Goal: Check status: Check status

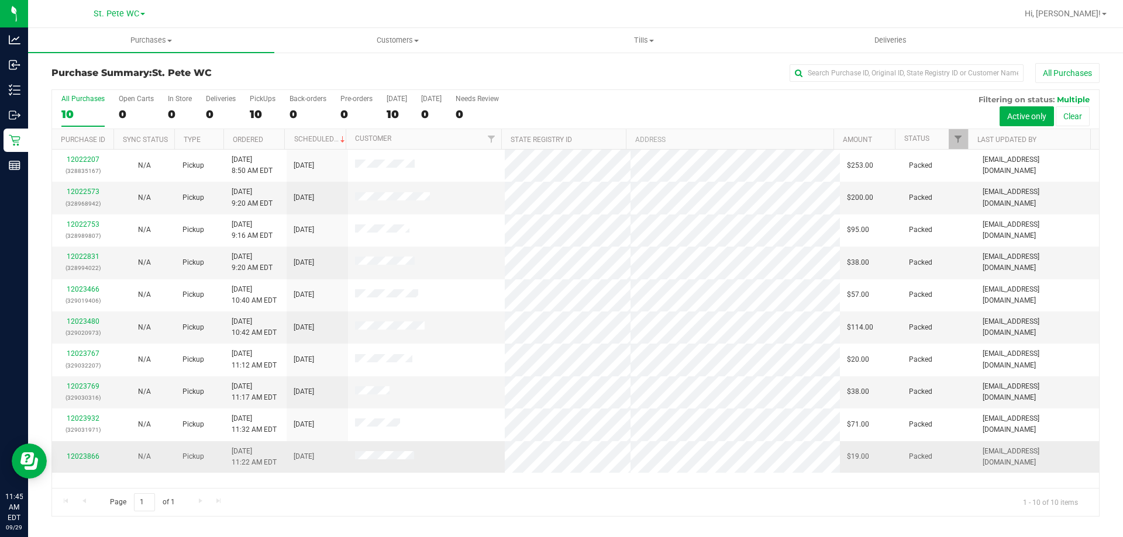
click at [94, 450] on td "12023866" at bounding box center [82, 457] width 61 height 32
click at [92, 453] on link "12023866" at bounding box center [83, 457] width 33 height 8
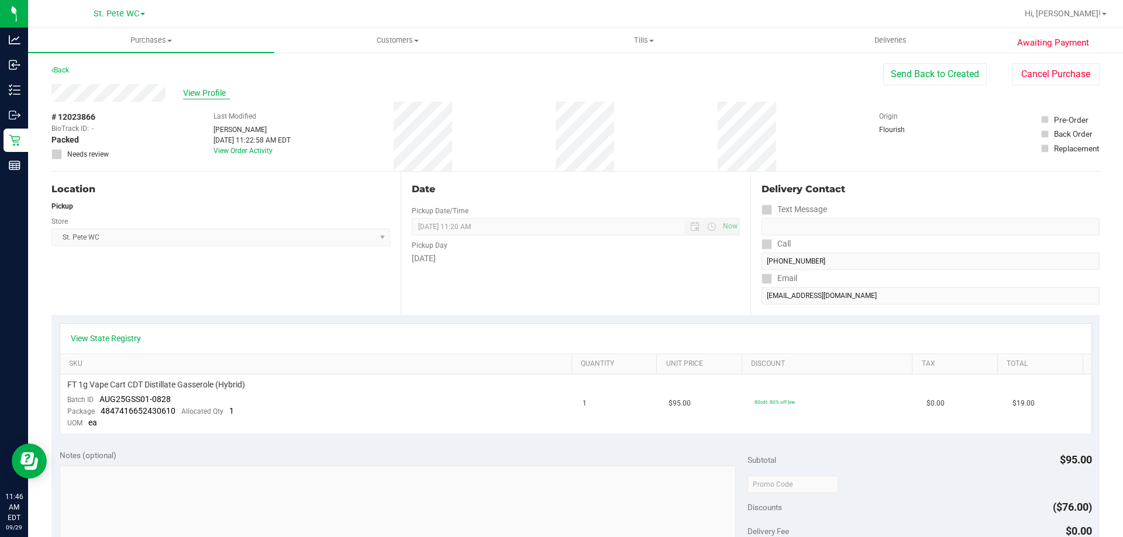
click at [213, 96] on span "View Profile" at bounding box center [206, 93] width 47 height 12
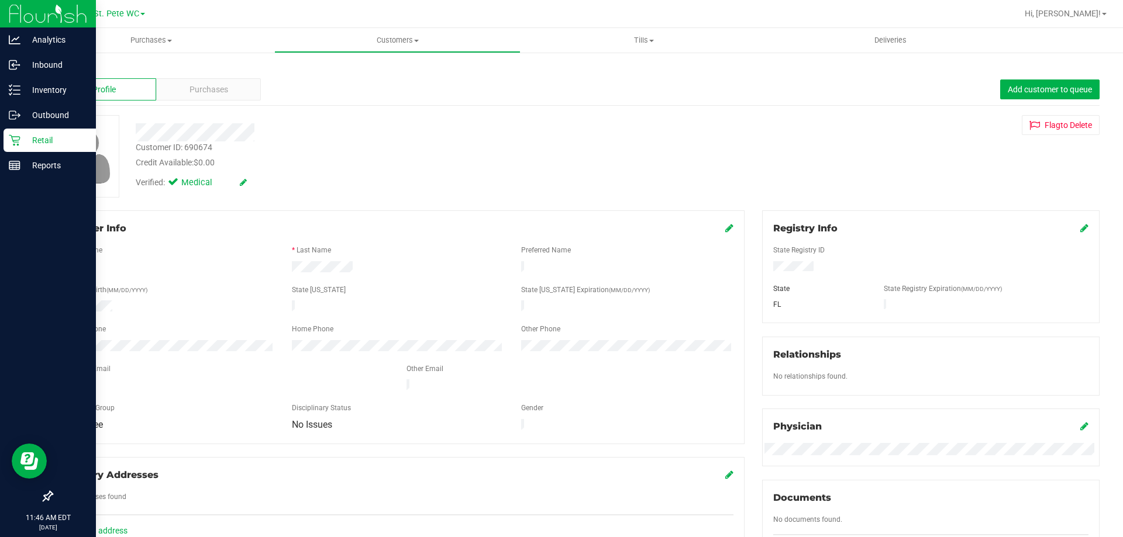
click at [5, 136] on div "Retail" at bounding box center [50, 140] width 92 height 23
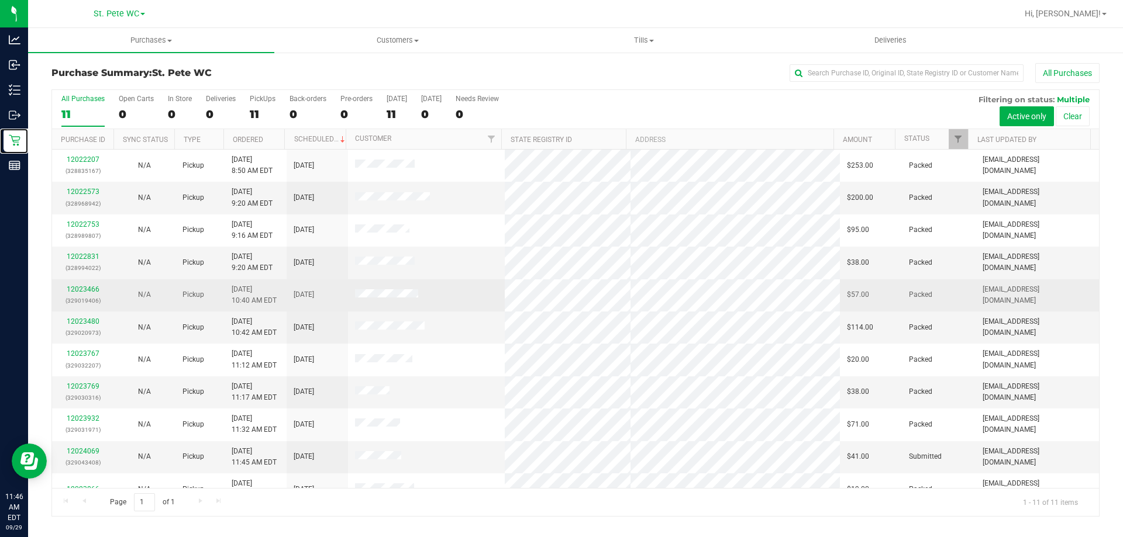
scroll to position [17, 0]
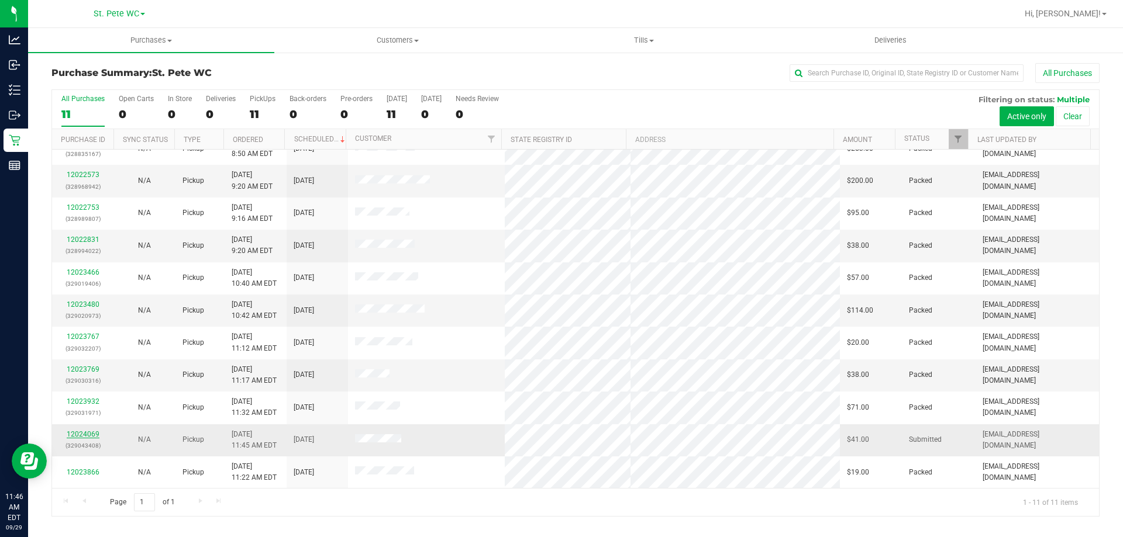
click at [98, 431] on div "12024069 (329043408)" at bounding box center [82, 440] width 47 height 22
click at [91, 434] on link "12024069" at bounding box center [83, 434] width 33 height 8
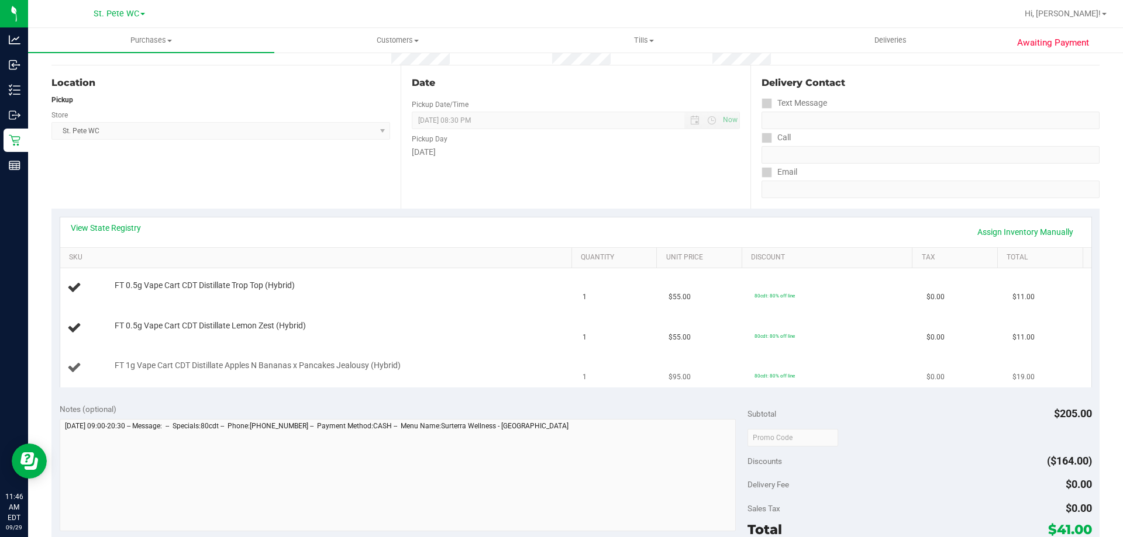
scroll to position [117, 0]
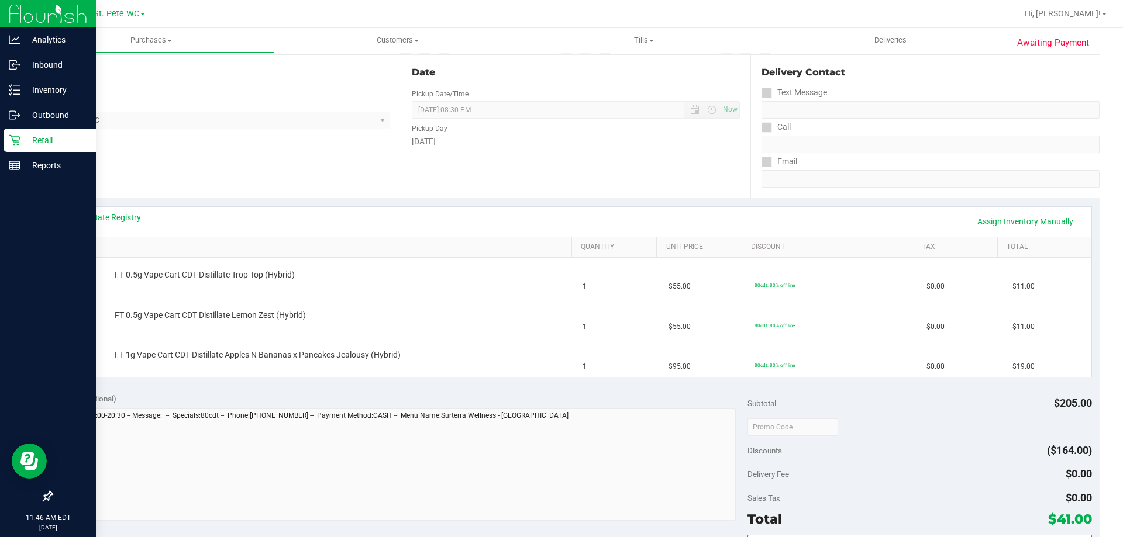
click at [23, 137] on p "Retail" at bounding box center [55, 140] width 70 height 14
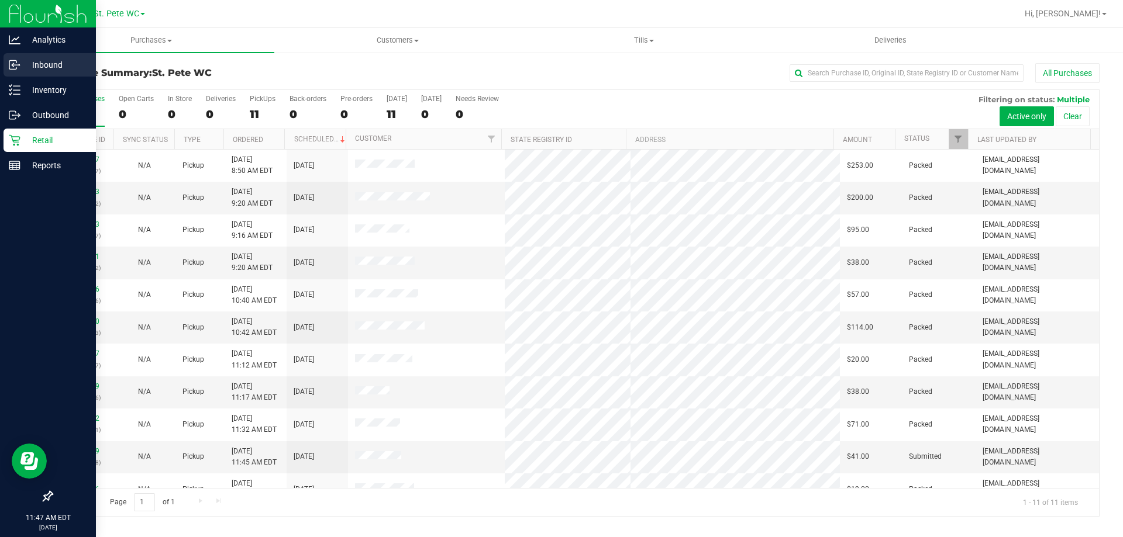
click at [27, 66] on p "Inbound" at bounding box center [55, 65] width 70 height 14
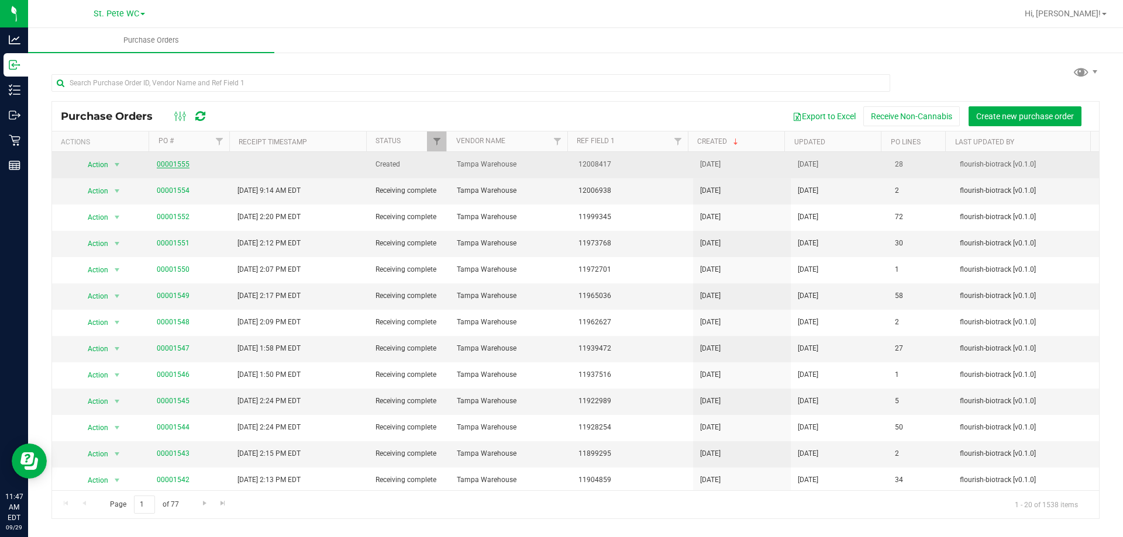
click at [169, 163] on link "00001555" at bounding box center [173, 164] width 33 height 8
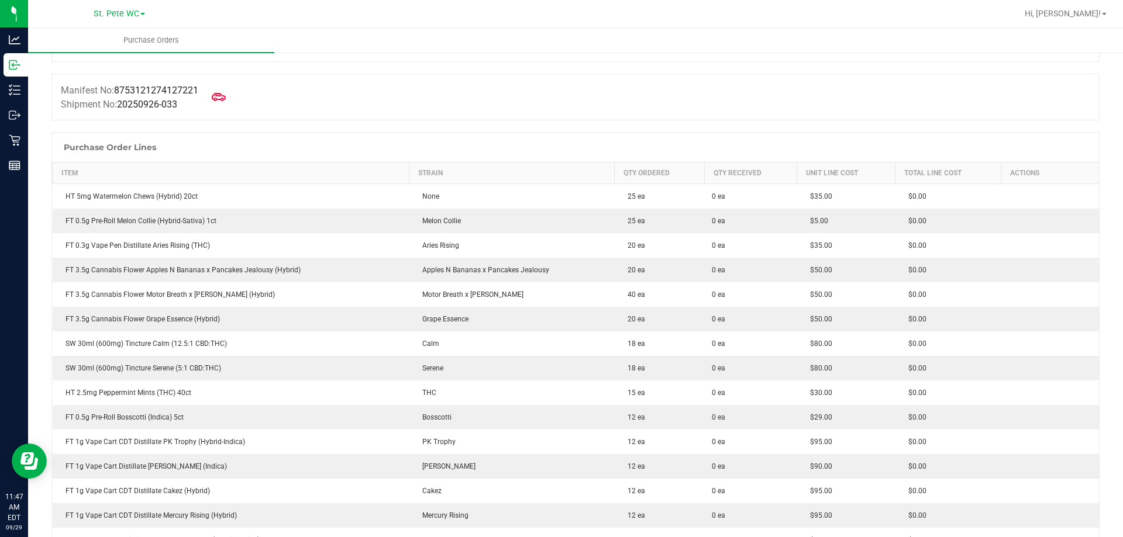
scroll to position [58, 0]
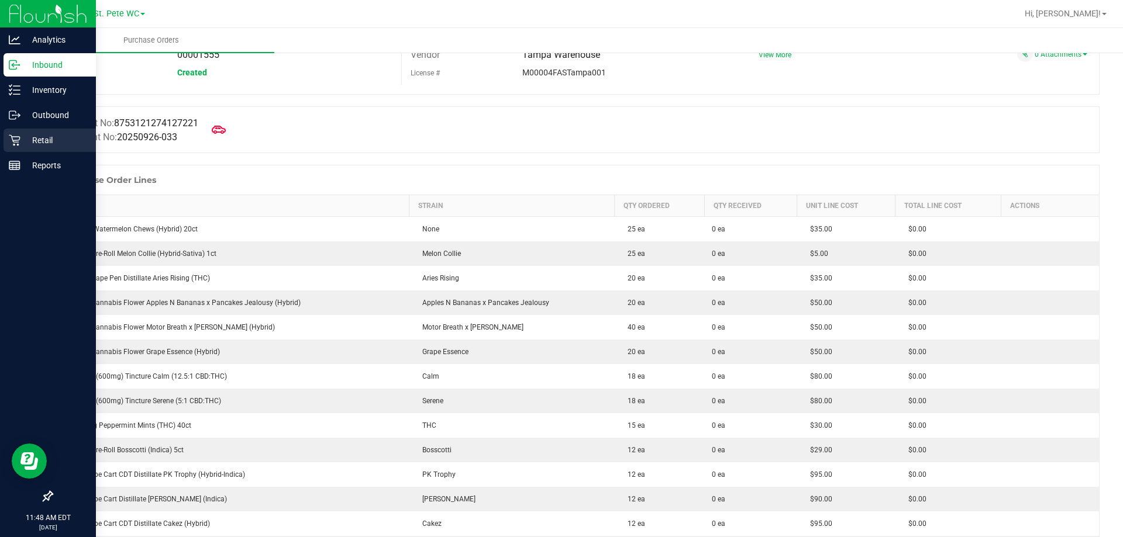
click at [22, 139] on p "Retail" at bounding box center [55, 140] width 70 height 14
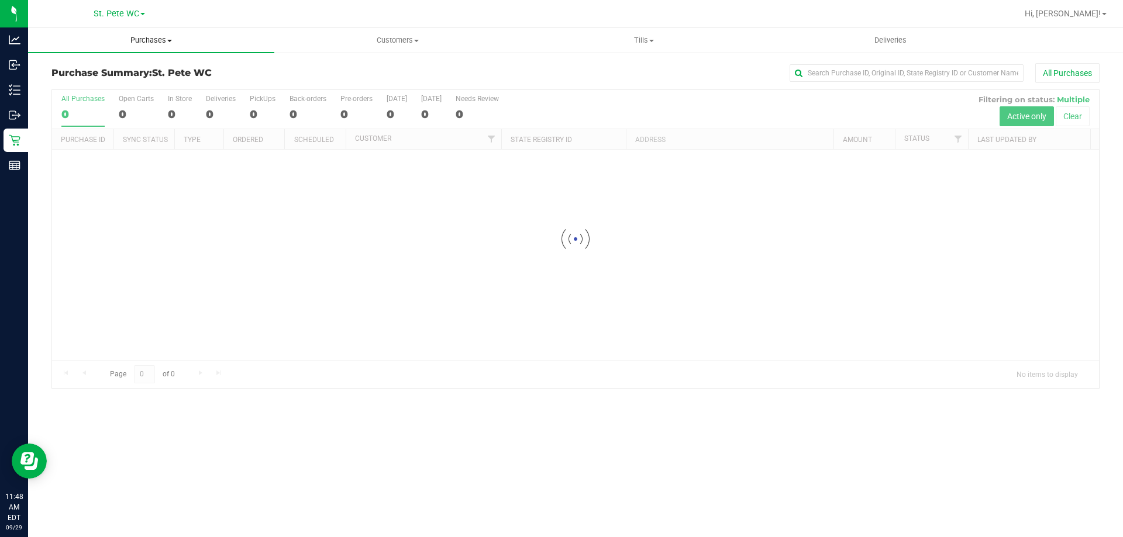
click at [156, 49] on uib-tab-heading "Purchases Summary of purchases Fulfillment All purchases" at bounding box center [151, 40] width 246 height 25
click at [142, 83] on li "Fulfillment" at bounding box center [151, 85] width 246 height 14
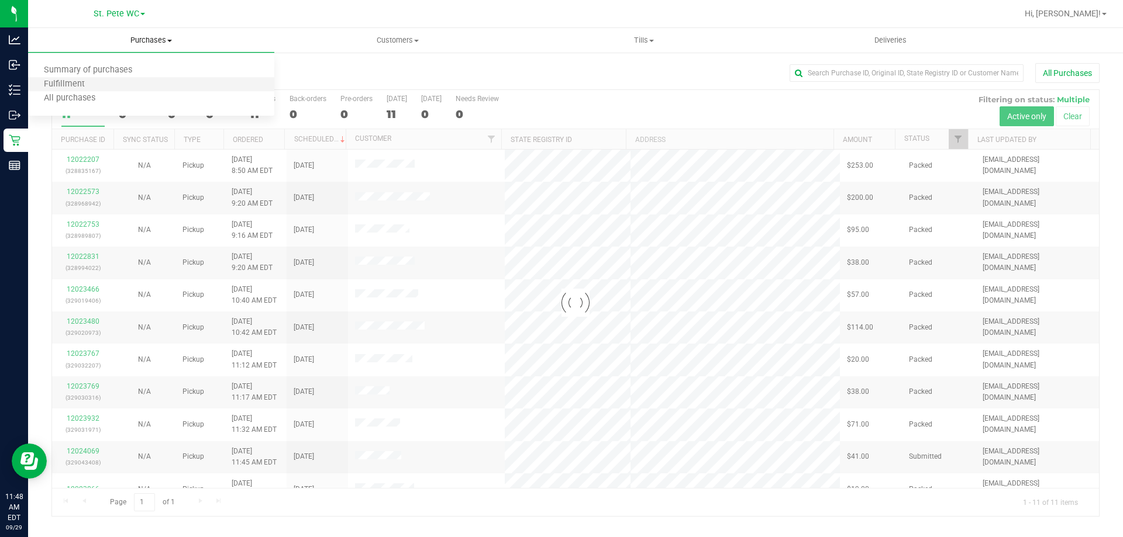
click at [184, 89] on li "Fulfillment" at bounding box center [151, 85] width 246 height 14
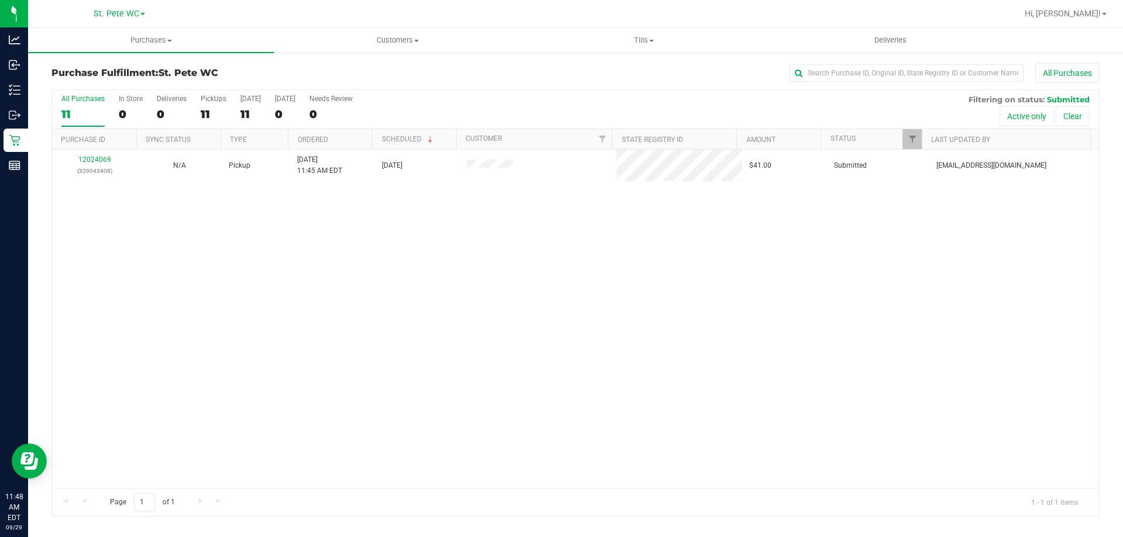
click at [315, 250] on div "12024069 (329043408) N/A Pickup [DATE] 11:45 AM EDT 9/29/2025 $41.00 Submitted …" at bounding box center [575, 319] width 1047 height 339
click at [344, 227] on div "12024069 (329043408) N/A Pickup [DATE] 11:45 AM EDT 9/29/2025 $41.00 Submitted …" at bounding box center [575, 319] width 1047 height 339
